Goal: Navigation & Orientation: Find specific page/section

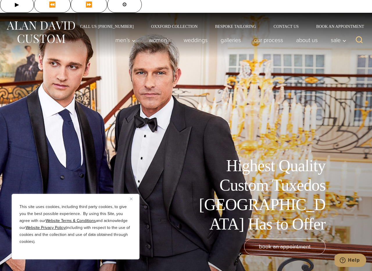
scroll to position [8, 0]
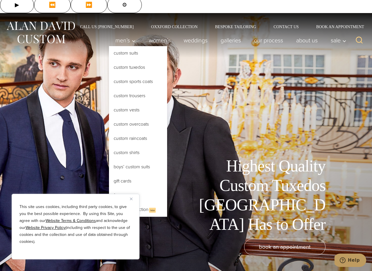
click at [125, 60] on link "Custom Tuxedos" at bounding box center [138, 67] width 58 height 14
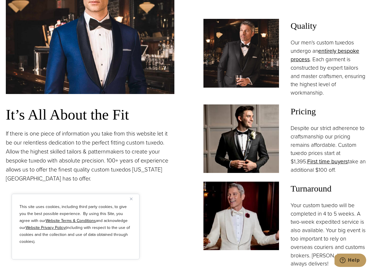
scroll to position [499, 0]
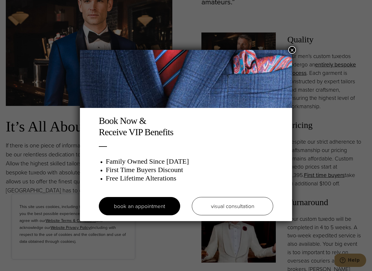
click at [292, 49] on button "×" at bounding box center [292, 50] width 8 height 8
